Goal: Task Accomplishment & Management: Manage account settings

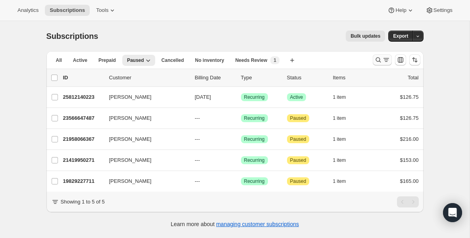
click at [379, 59] on icon "Search and filter results" at bounding box center [377, 60] width 5 height 5
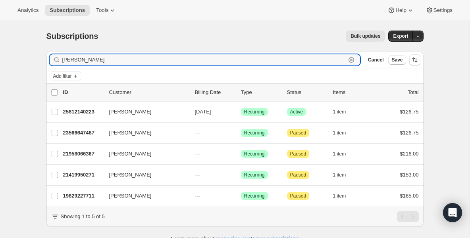
drag, startPoint x: 172, startPoint y: 65, endPoint x: 18, endPoint y: 36, distance: 156.7
click at [18, 36] on div "Subscriptions. This page is ready Subscriptions Bulk updates More actions Bulk …" at bounding box center [235, 140] width 470 height 238
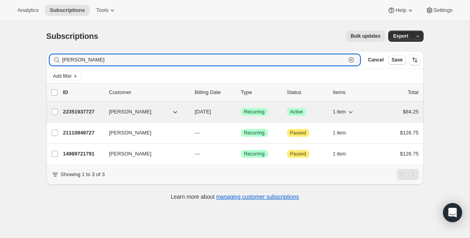
type input "[PERSON_NAME]"
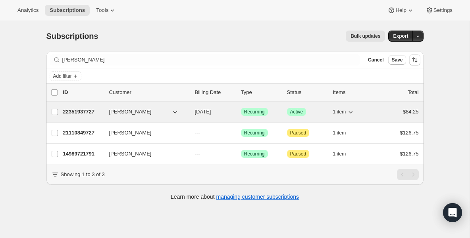
click at [76, 112] on p "22351937727" at bounding box center [83, 112] width 40 height 8
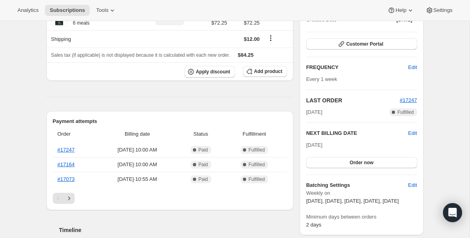
scroll to position [95, 0]
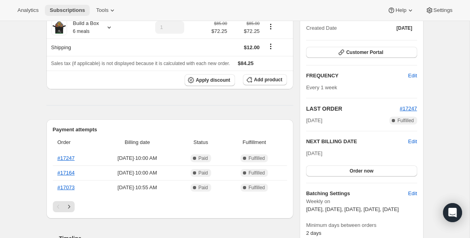
click at [69, 9] on span "Subscriptions" at bounding box center [67, 10] width 35 height 6
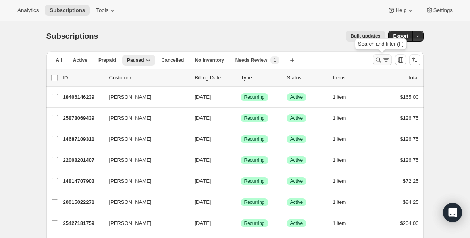
click at [377, 58] on icon "Search and filter results" at bounding box center [377, 60] width 5 height 5
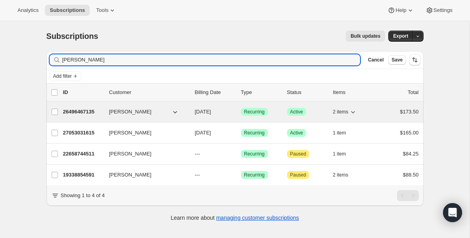
type input "[PERSON_NAME]"
click at [83, 108] on p "26496467135" at bounding box center [83, 112] width 40 height 8
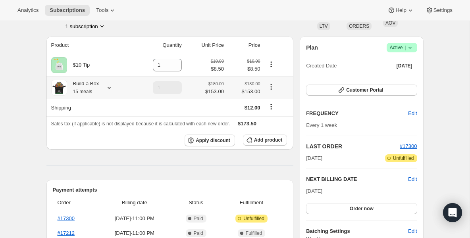
scroll to position [64, 0]
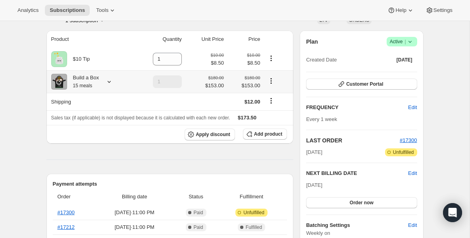
click at [81, 89] on small "15 meals" at bounding box center [82, 86] width 19 height 6
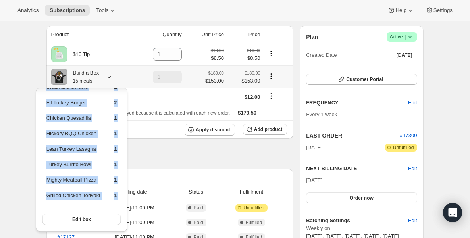
scroll to position [77, 0]
drag, startPoint x: 79, startPoint y: 155, endPoint x: 75, endPoint y: 193, distance: 37.8
click at [75, 193] on tbody "Beef Me Up! 1 Cajun Salmon 1 Parm Up Wrap 2 Turkey Chili 2 Steak and Sweets 1 F…" at bounding box center [81, 113] width 71 height 185
